Goal: Task Accomplishment & Management: Manage account settings

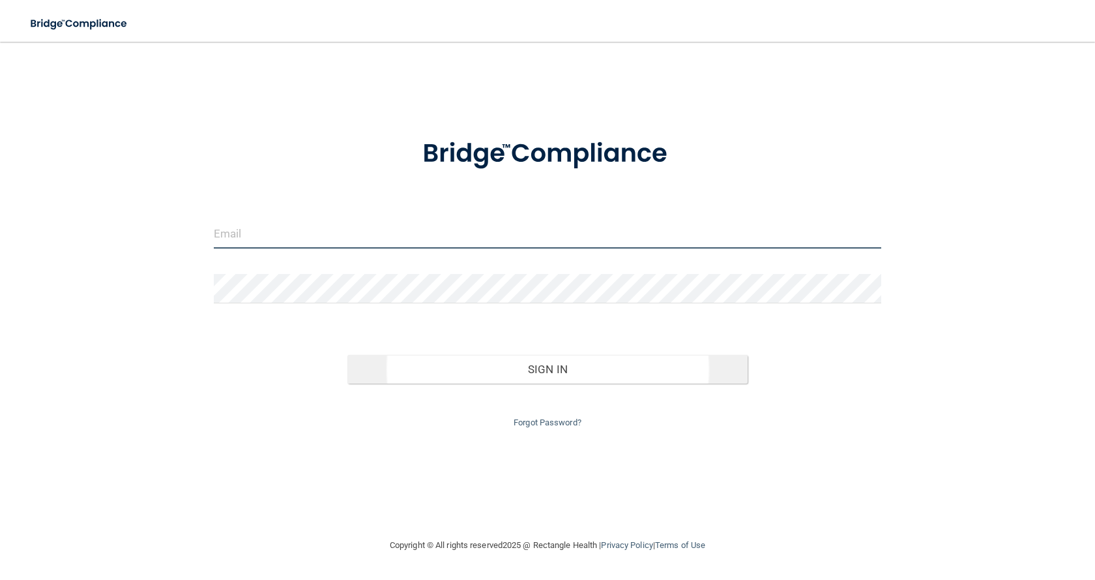
type input "[EMAIL_ADDRESS][DOMAIN_NAME]"
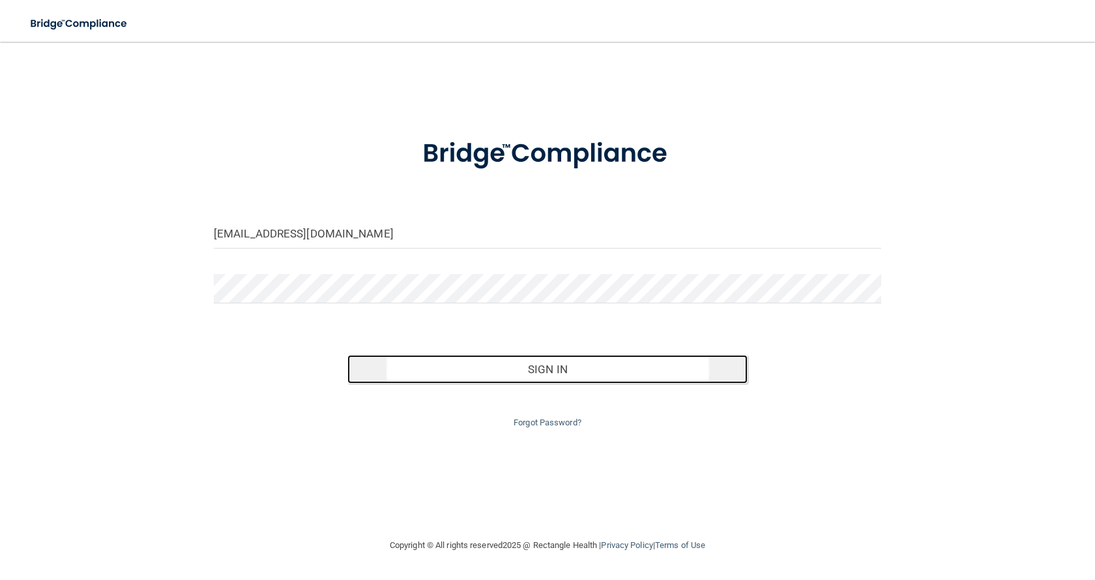
click at [463, 375] on button "Sign In" at bounding box center [547, 369] width 400 height 29
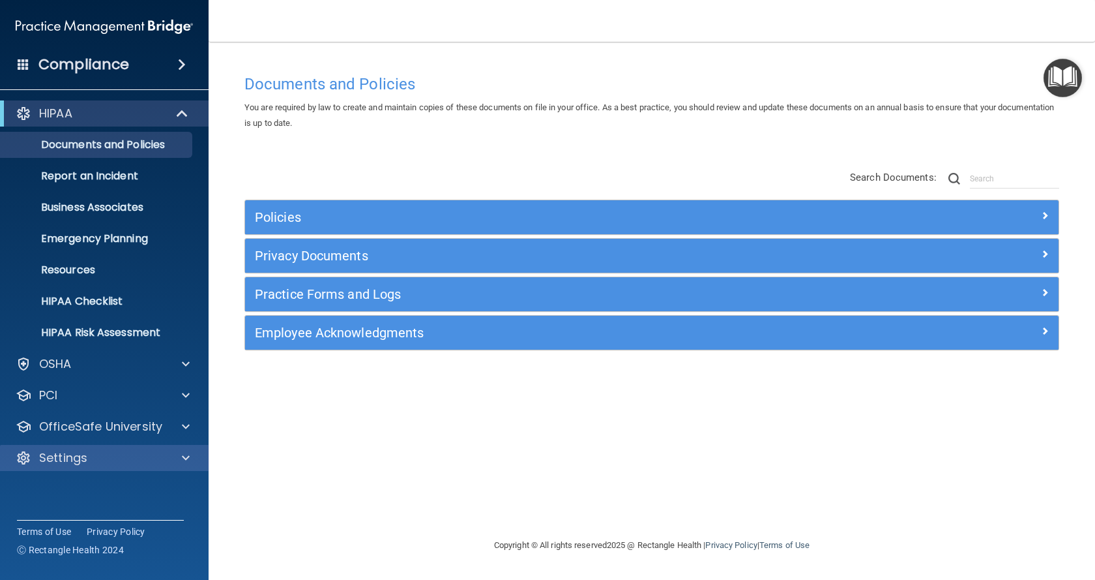
click at [126, 469] on div "Settings" at bounding box center [104, 458] width 209 height 26
click at [185, 457] on span at bounding box center [186, 458] width 8 height 16
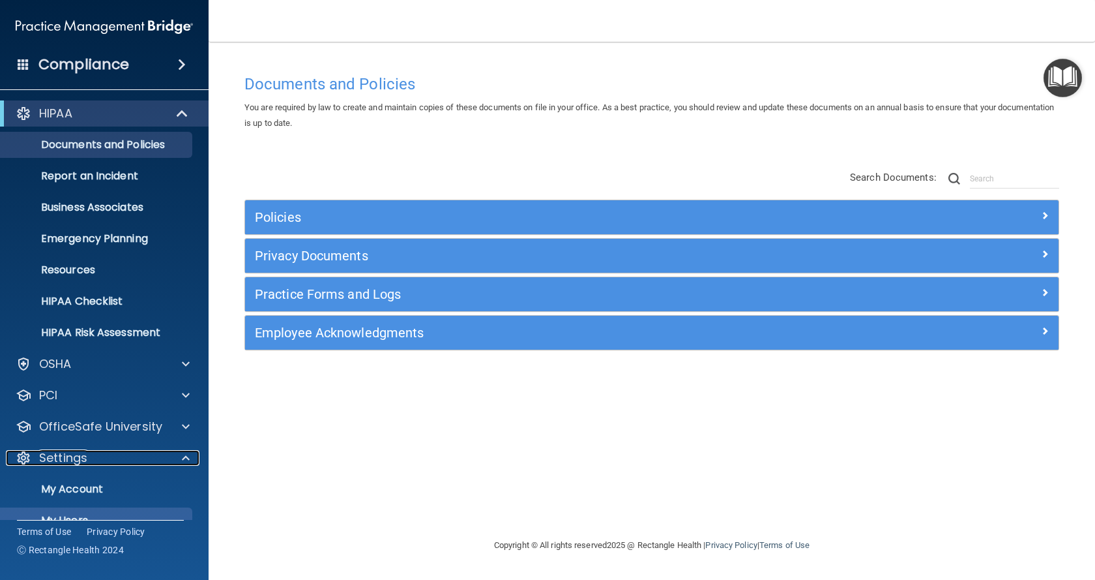
scroll to position [65, 0]
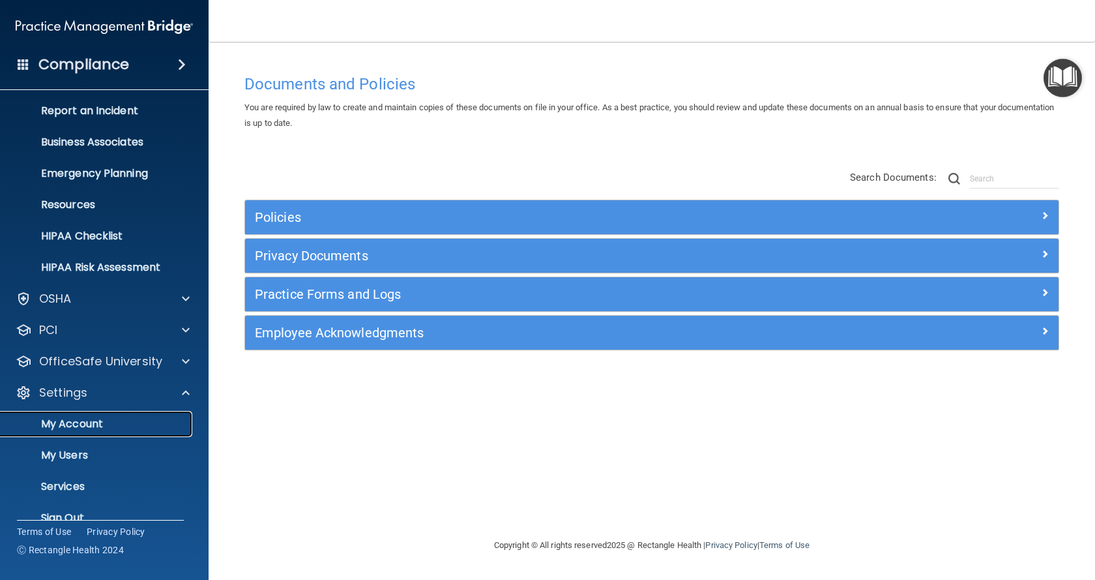
click at [107, 421] on p "My Account" at bounding box center [97, 423] width 178 height 13
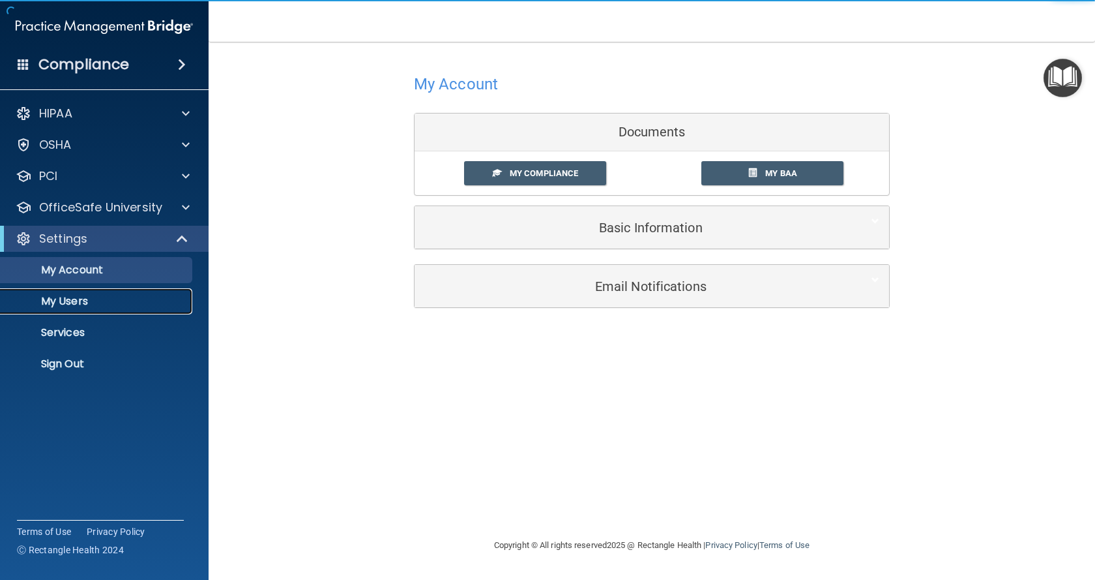
click at [103, 299] on p "My Users" at bounding box center [97, 301] width 178 height 13
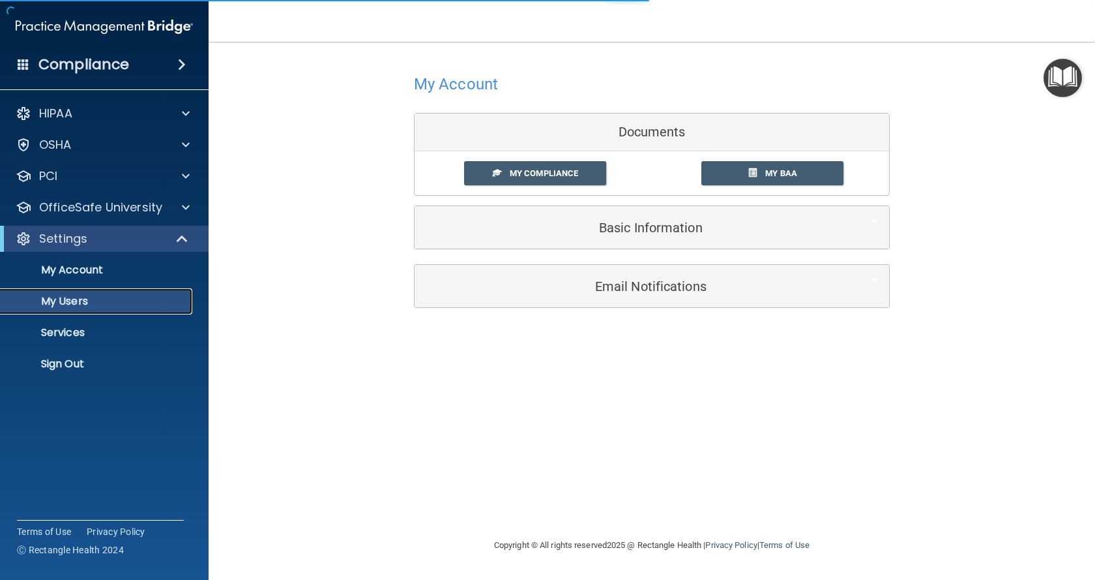
select select "20"
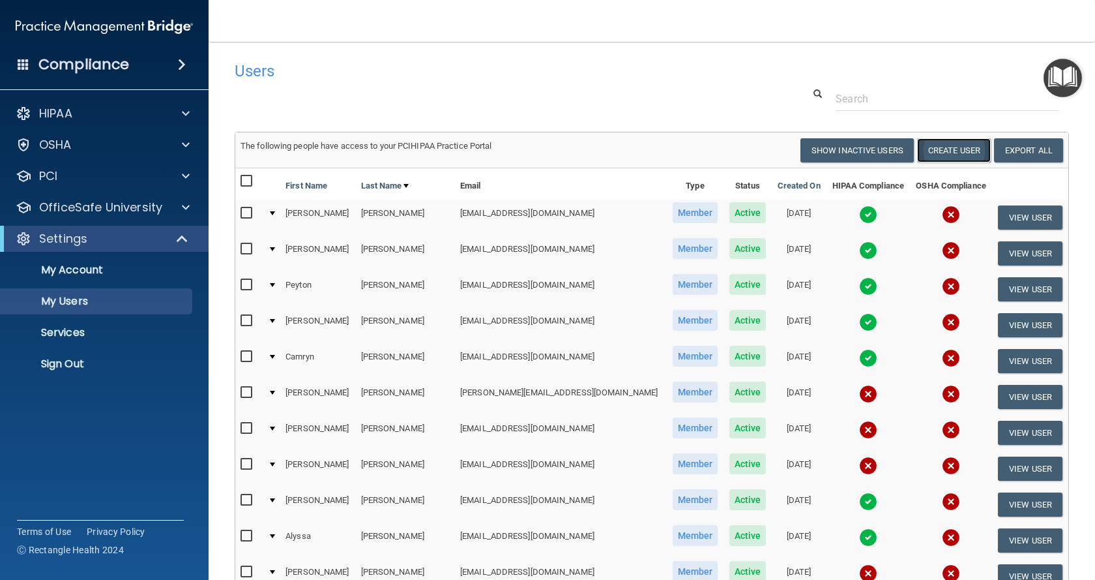
click at [946, 153] on button "Create User" at bounding box center [954, 150] width 74 height 24
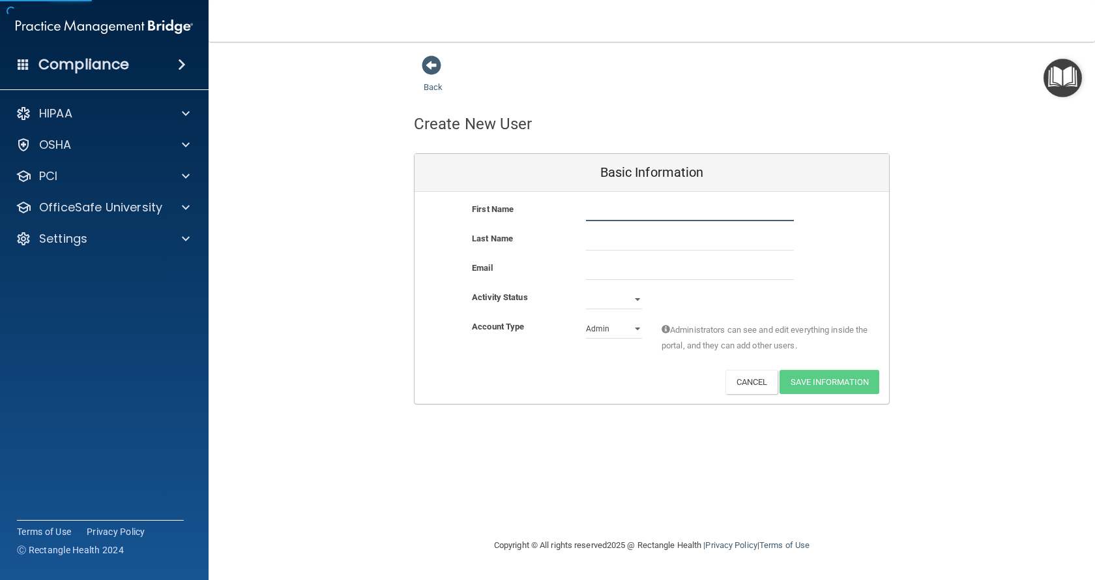
click at [634, 215] on input "text" at bounding box center [690, 211] width 208 height 20
type input "Amber"
type input "[PERSON_NAME]"
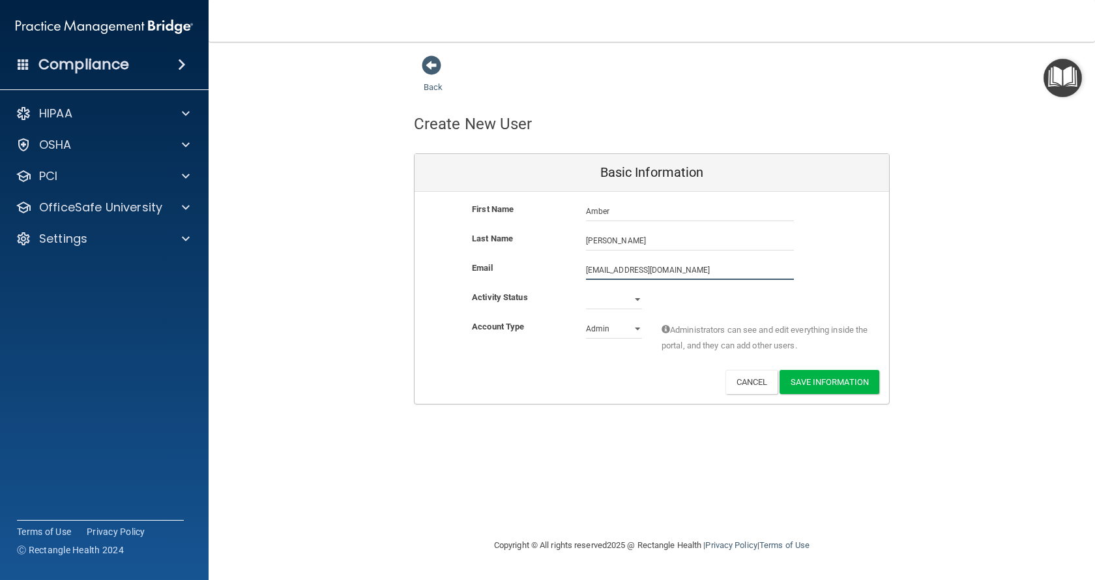
type input "[EMAIL_ADDRESS][DOMAIN_NAME]"
click at [626, 299] on select "Active Inactive" at bounding box center [614, 302] width 56 height 20
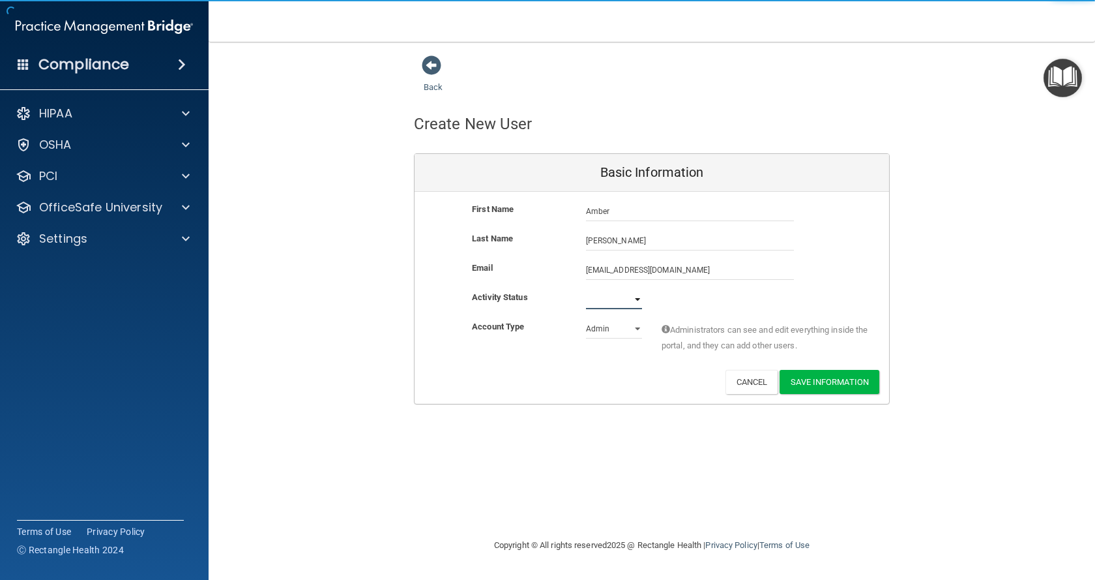
select select "active"
click at [586, 289] on select "Active Inactive" at bounding box center [614, 299] width 56 height 20
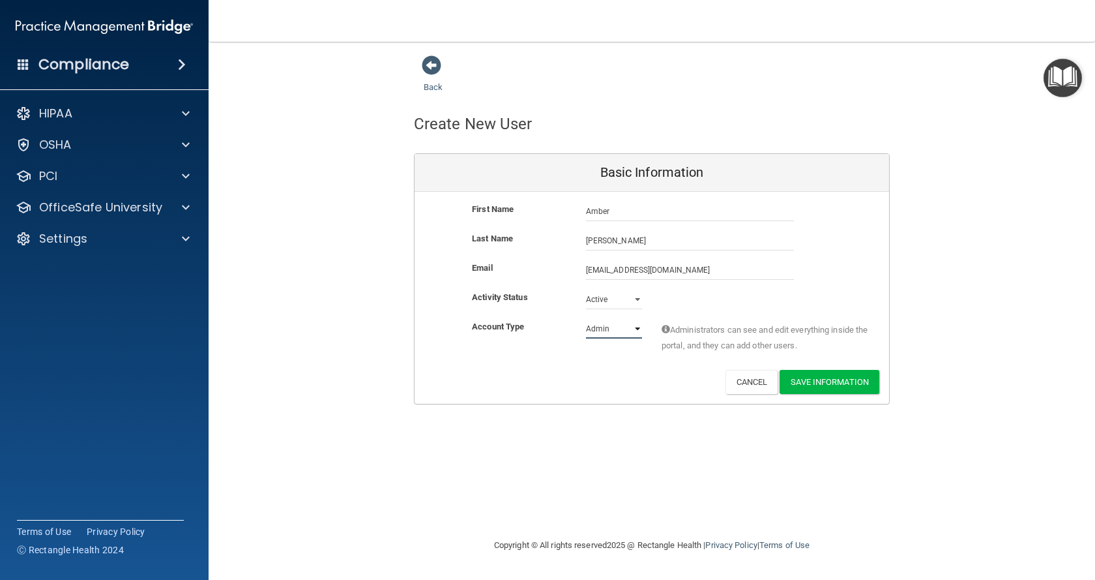
click at [627, 329] on select "Admin Member" at bounding box center [614, 329] width 56 height 20
select select "practice_member"
click at [586, 319] on select "Admin Member" at bounding box center [614, 329] width 56 height 20
click at [813, 381] on button "Save Information" at bounding box center [830, 382] width 100 height 24
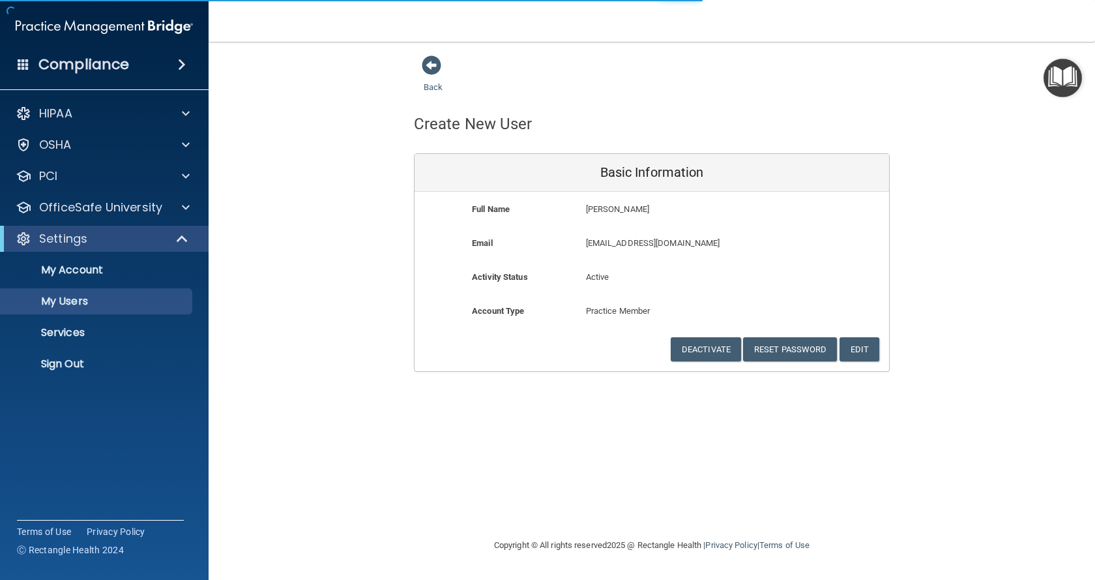
select select "20"
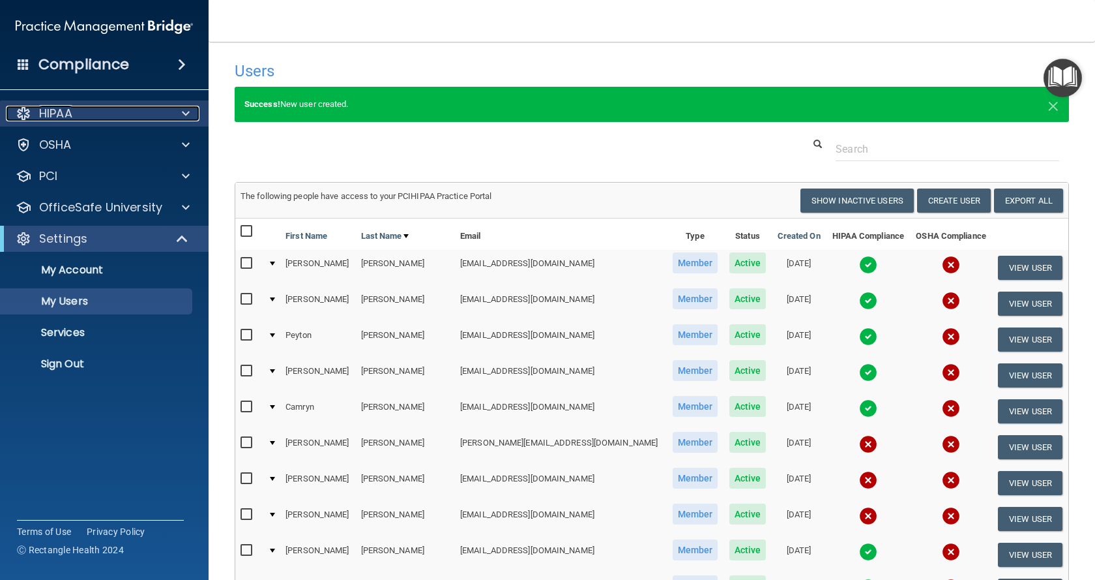
click at [106, 117] on div "HIPAA" at bounding box center [87, 114] width 162 height 16
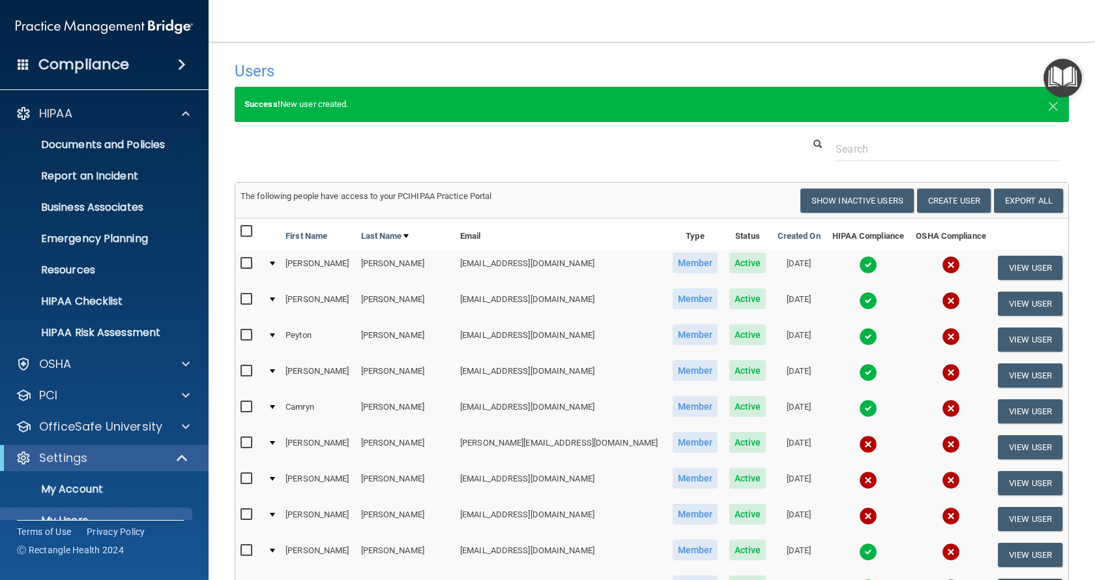
click at [64, 57] on h4 "Compliance" at bounding box center [83, 64] width 91 height 18
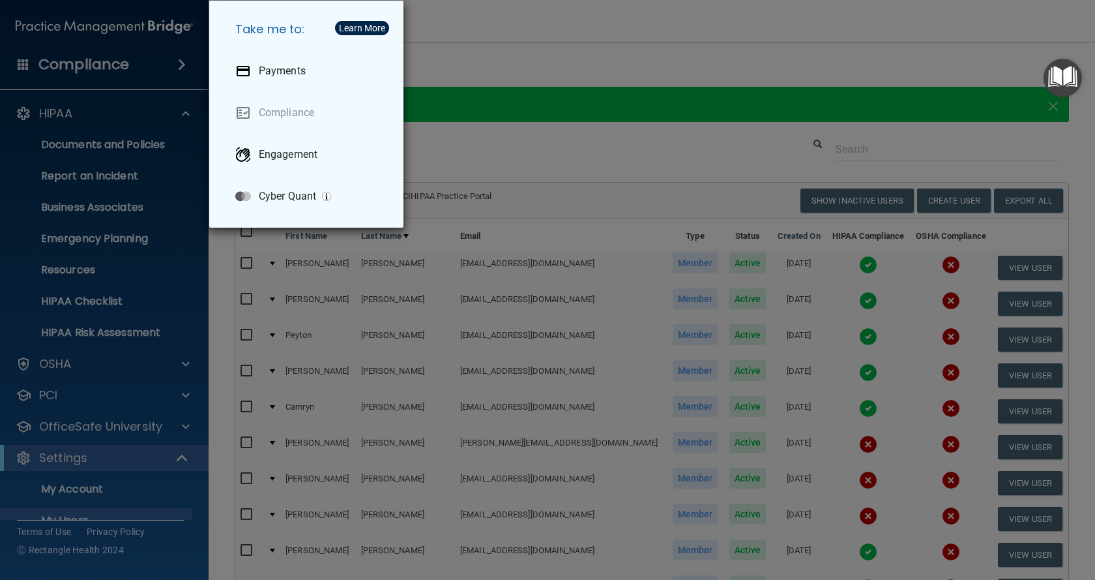
click at [636, 19] on div "Take me to: Payments Compliance Engagement Cyber Quant" at bounding box center [547, 290] width 1095 height 580
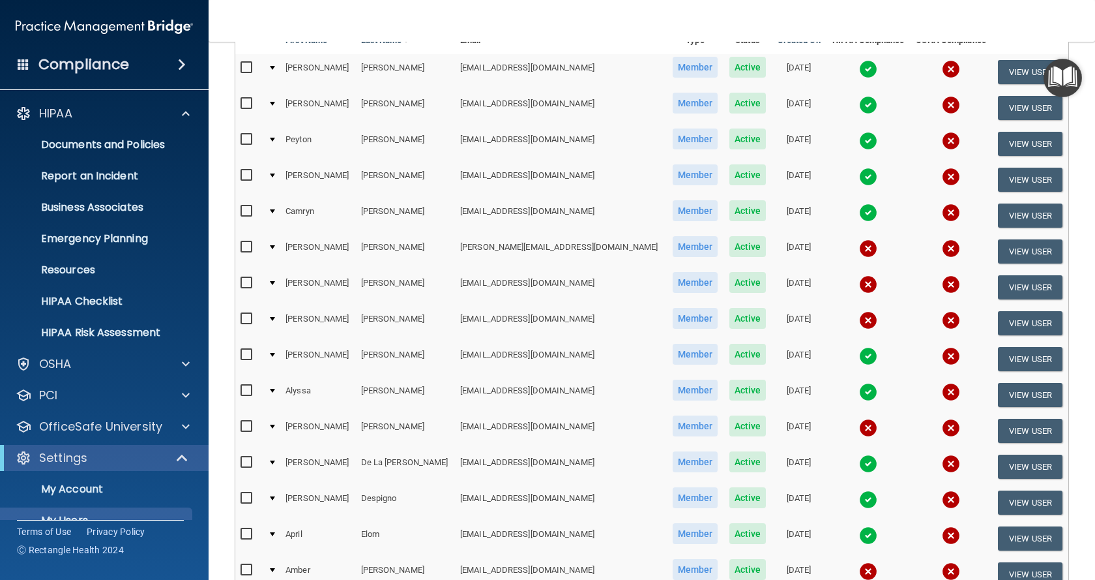
scroll to position [261, 0]
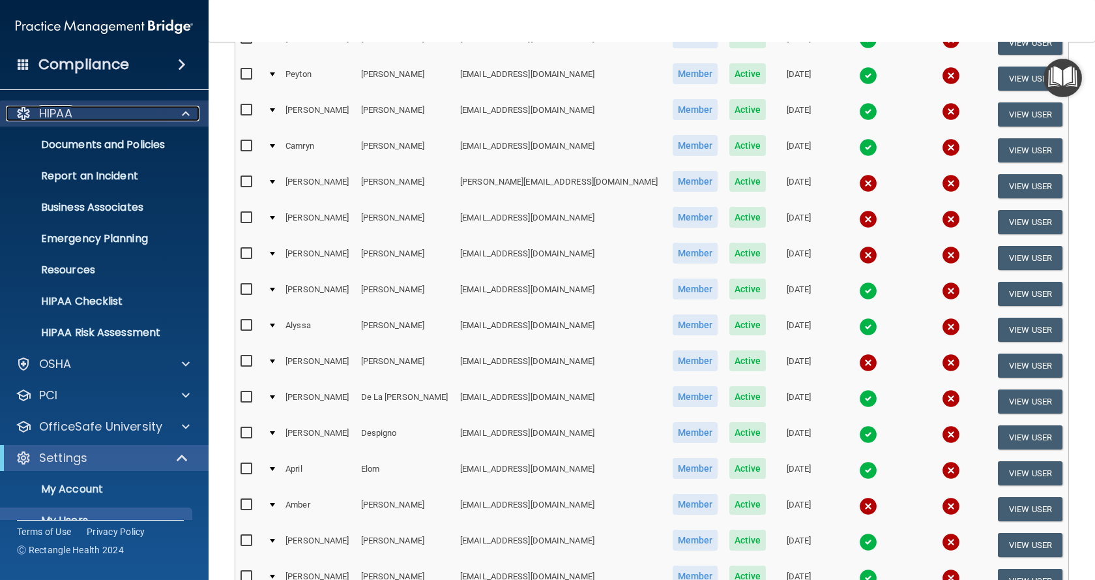
click at [25, 119] on div at bounding box center [24, 114] width 16 height 16
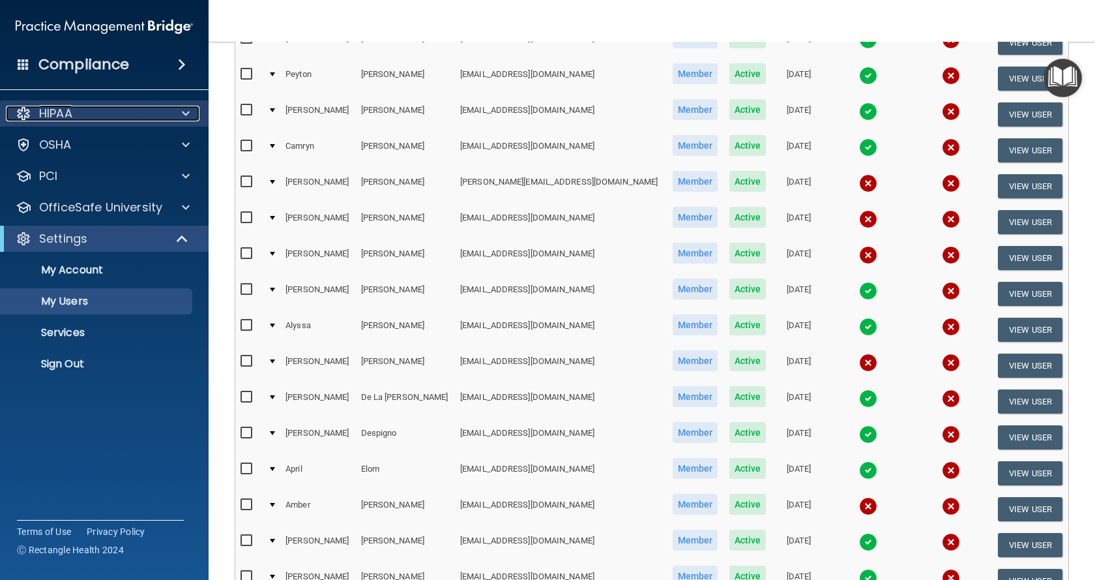
click at [67, 113] on p "HIPAA" at bounding box center [55, 114] width 33 height 16
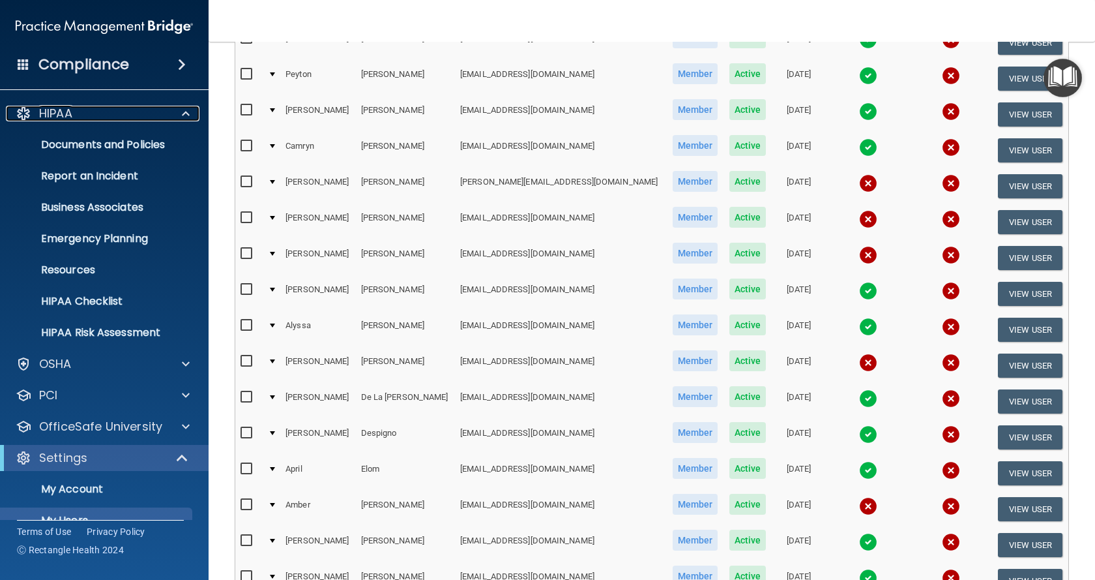
scroll to position [0, 0]
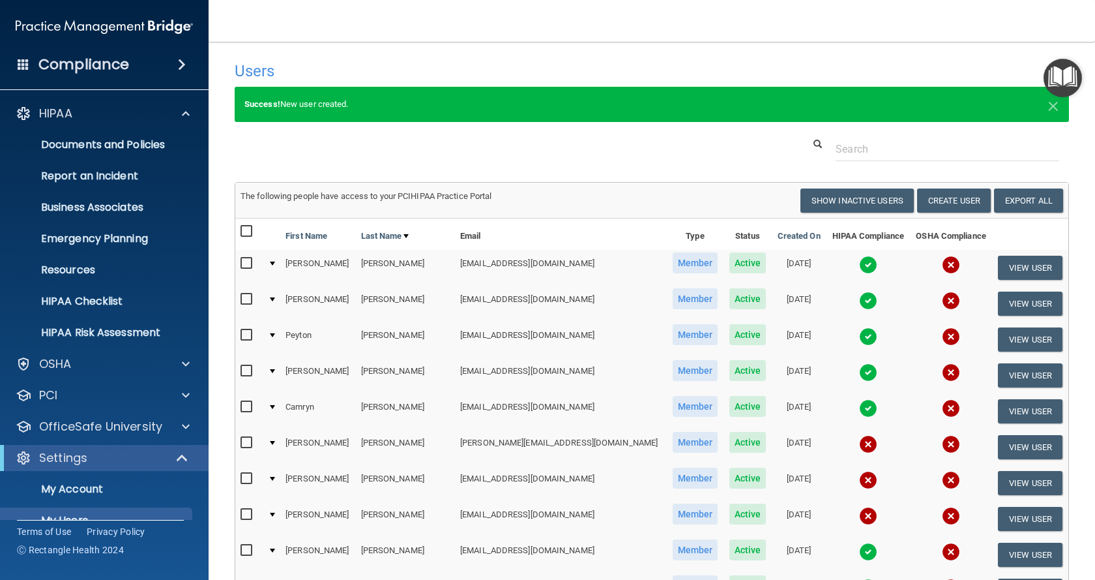
click at [70, 21] on img at bounding box center [104, 27] width 177 height 26
click at [179, 28] on img at bounding box center [104, 27] width 177 height 26
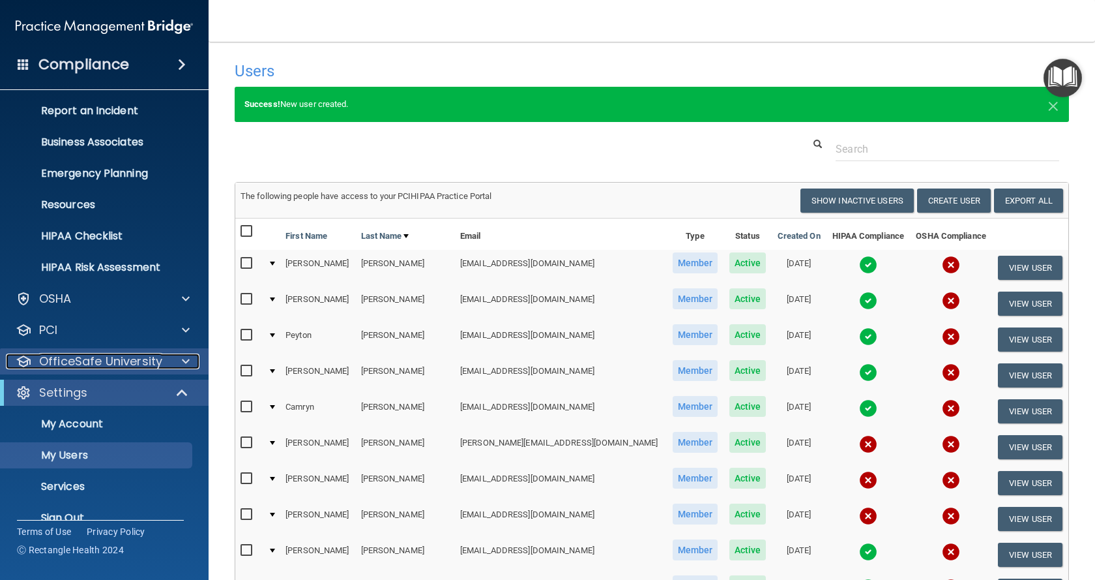
click at [112, 362] on p "OfficeSafe University" at bounding box center [100, 361] width 123 height 16
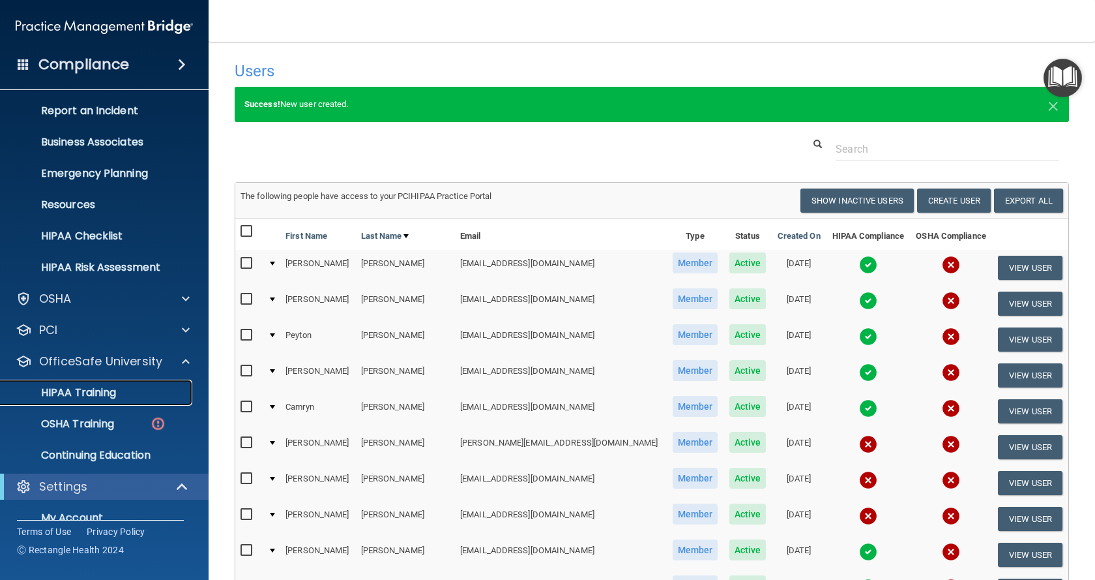
click at [60, 394] on p "HIPAA Training" at bounding box center [62, 392] width 108 height 13
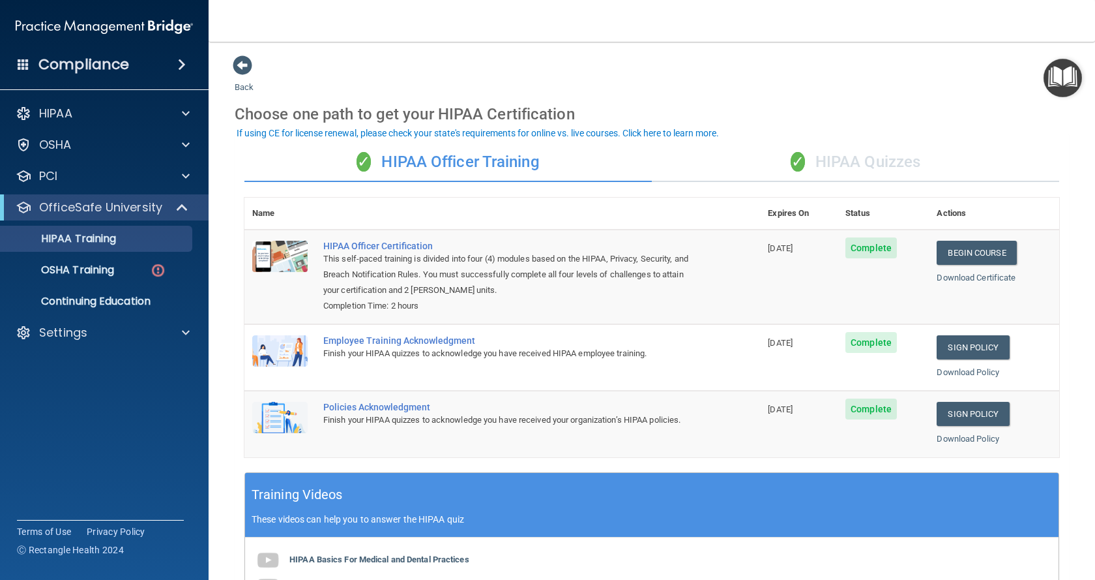
click at [838, 163] on div "✓ HIPAA Quizzes" at bounding box center [855, 162] width 407 height 39
